Goal: Task Accomplishment & Management: Manage account settings

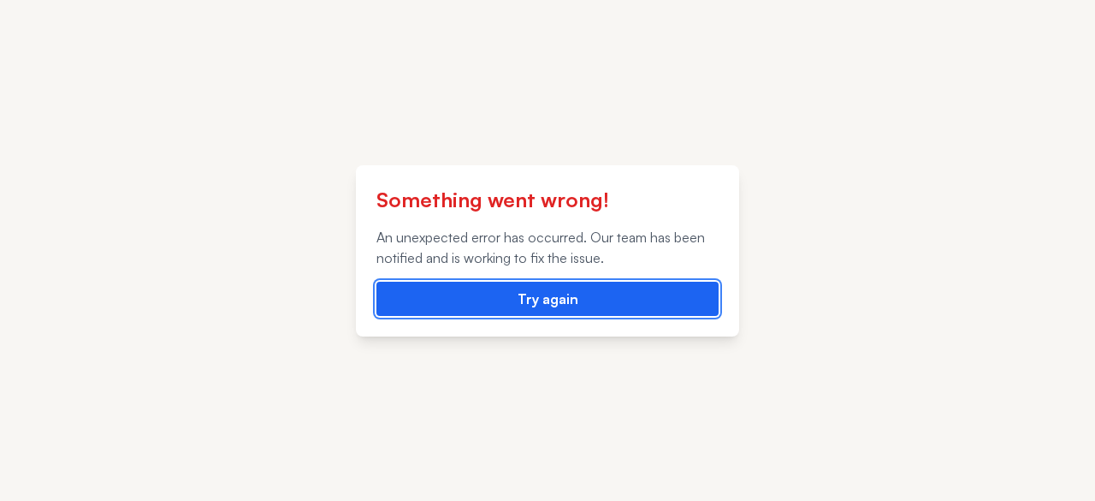
click at [540, 300] on button "Try again" at bounding box center [547, 298] width 342 height 34
click at [542, 305] on button "Try again" at bounding box center [547, 298] width 342 height 34
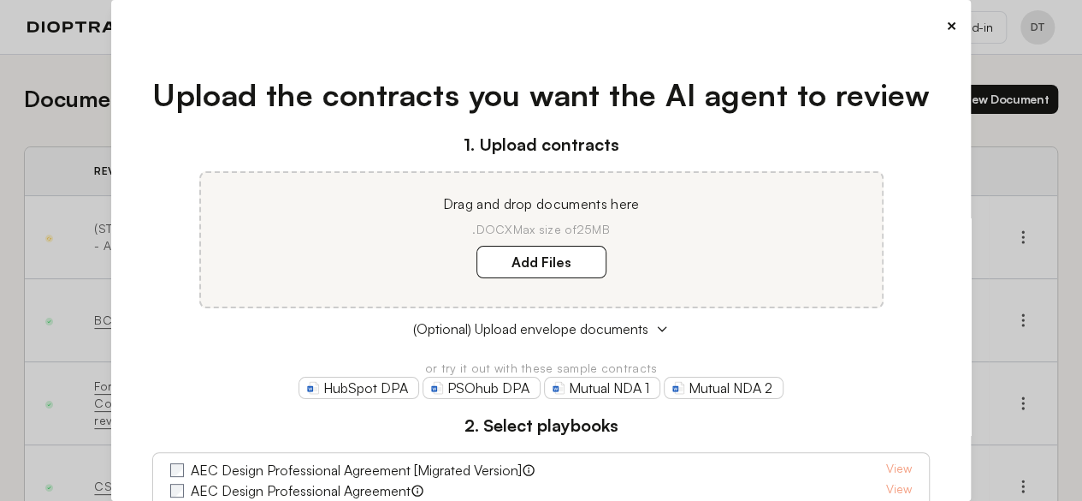
click at [946, 23] on button "×" at bounding box center [951, 26] width 11 height 24
